Goal: Book appointment/travel/reservation

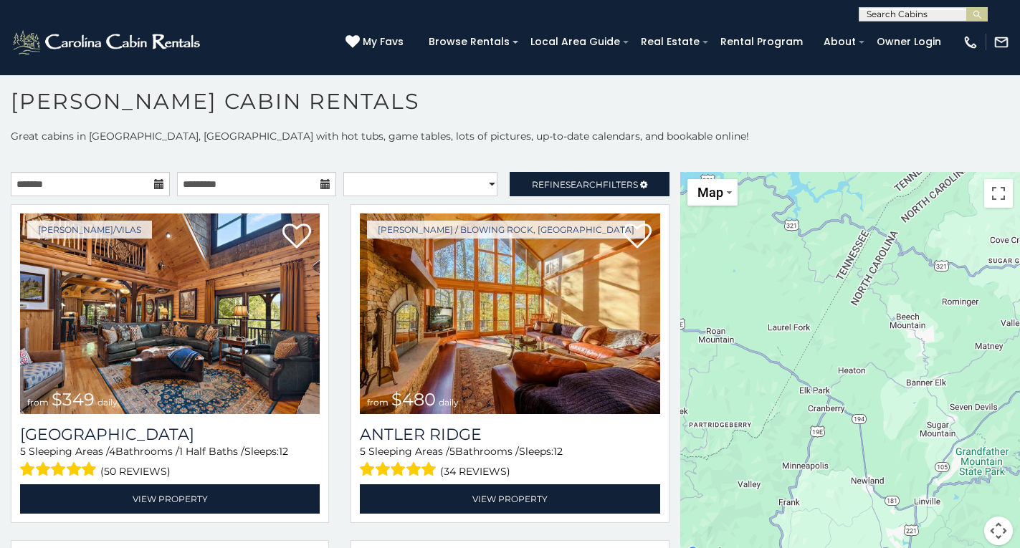
scroll to position [29, 18]
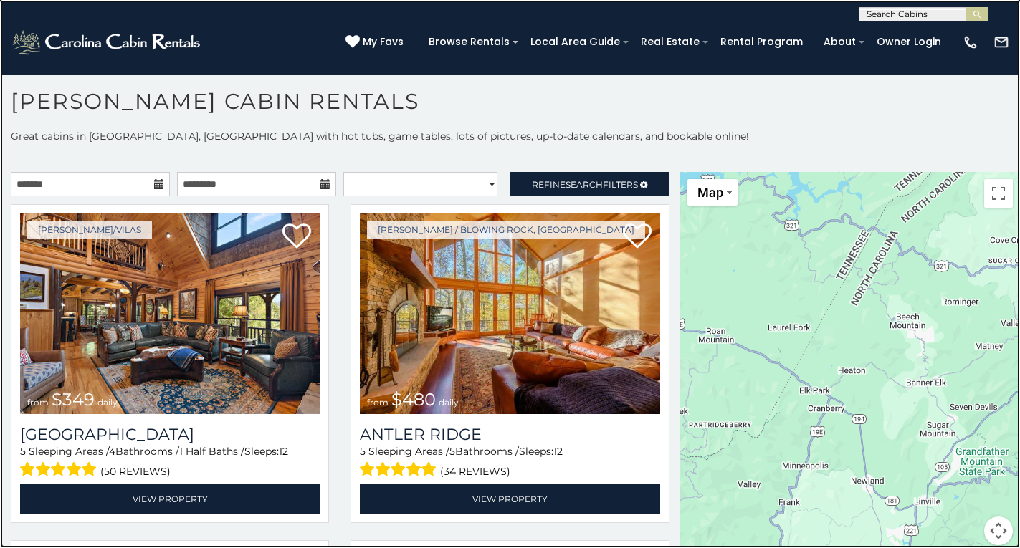
click at [86, 101] on link at bounding box center [510, 274] width 1020 height 548
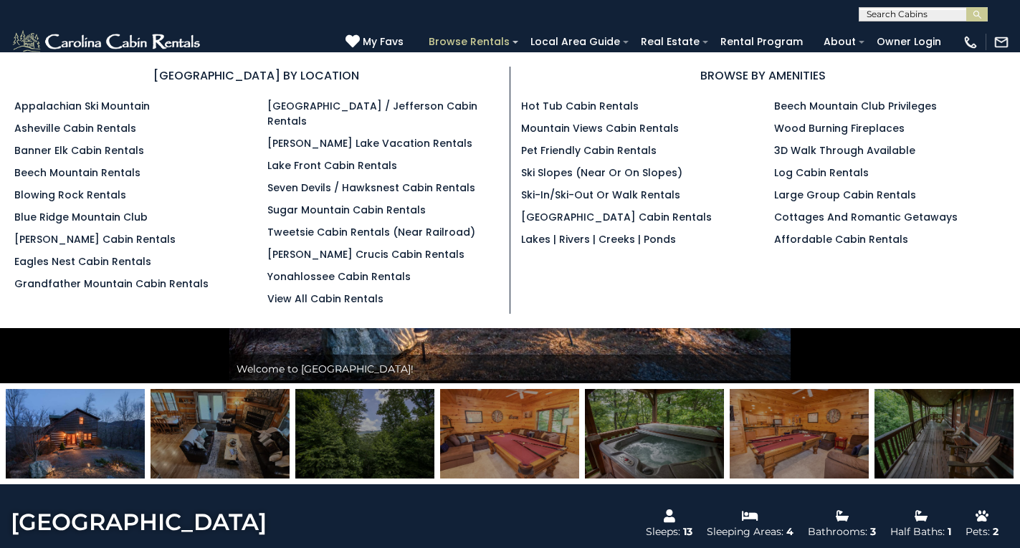
scroll to position [92, 0]
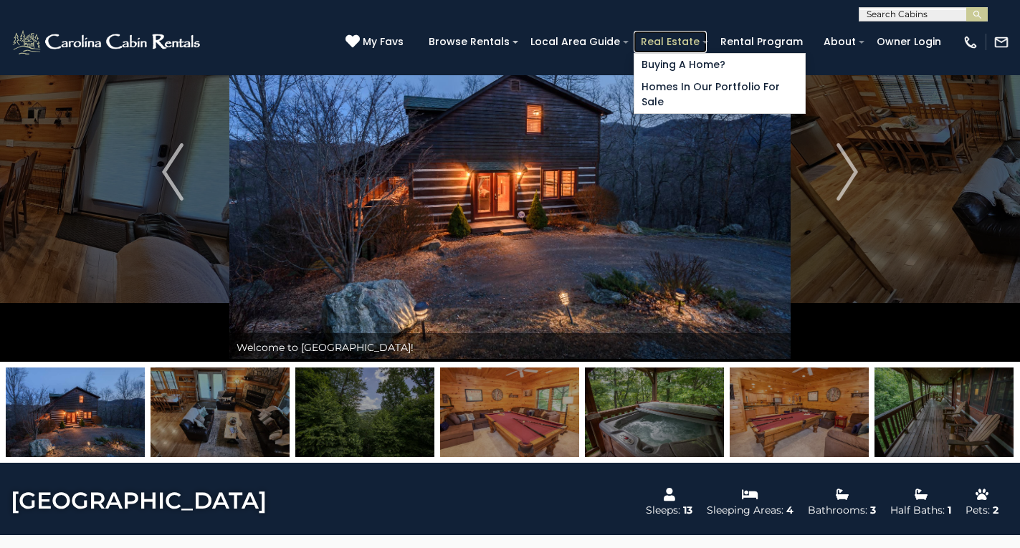
click at [638, 39] on link "Real Estate" at bounding box center [670, 42] width 73 height 22
